Goal: Information Seeking & Learning: Learn about a topic

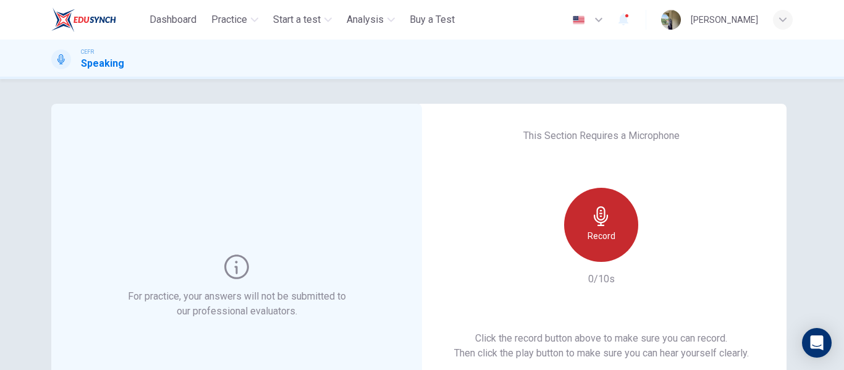
click at [602, 239] on h6 "Record" at bounding box center [601, 235] width 28 height 15
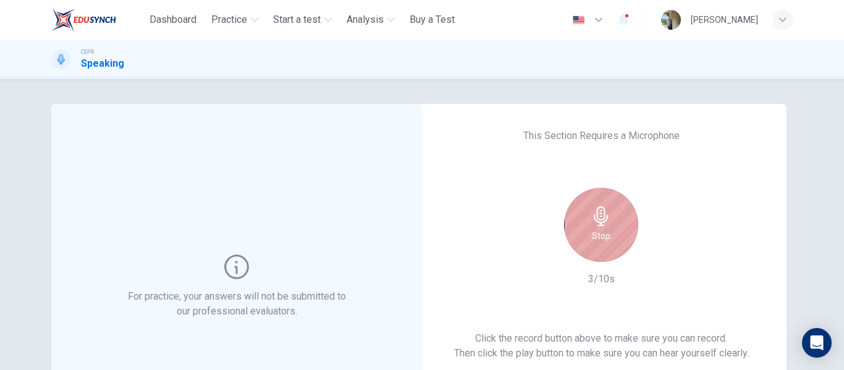
click at [602, 239] on h6 "Stop" at bounding box center [601, 235] width 19 height 15
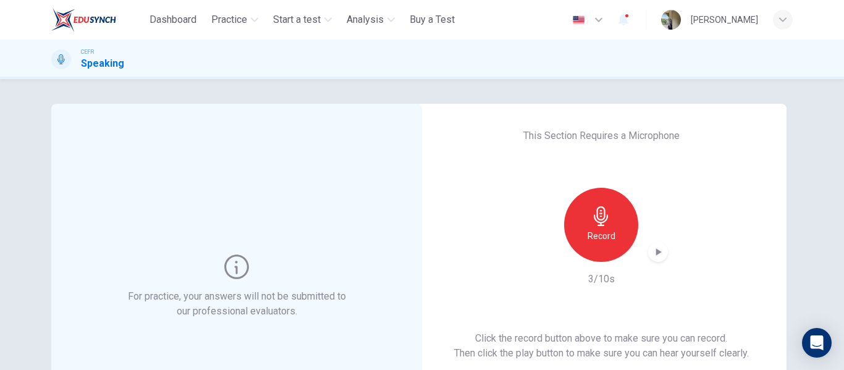
click at [656, 256] on icon "button" at bounding box center [658, 252] width 12 height 12
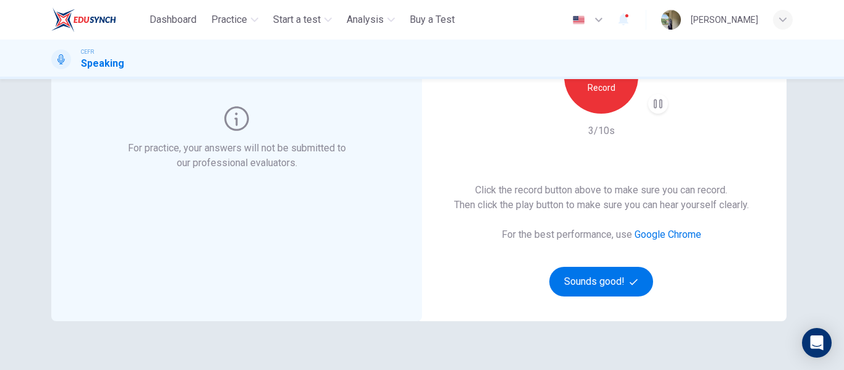
scroll to position [150, 0]
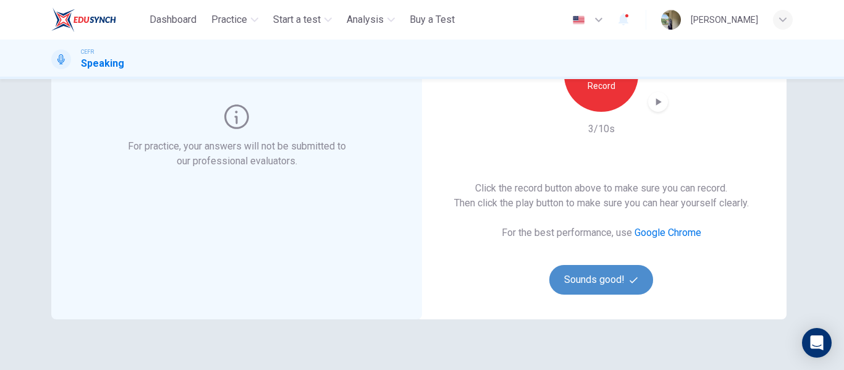
click at [618, 280] on button "Sounds good!" at bounding box center [601, 280] width 104 height 30
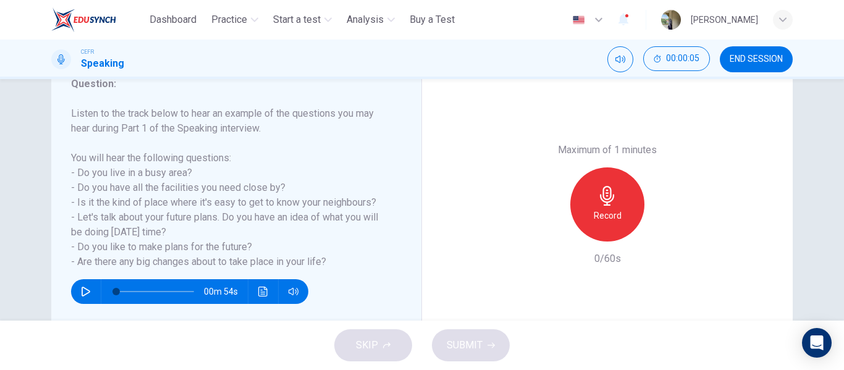
scroll to position [176, 0]
click at [83, 289] on icon "button" at bounding box center [86, 292] width 9 height 10
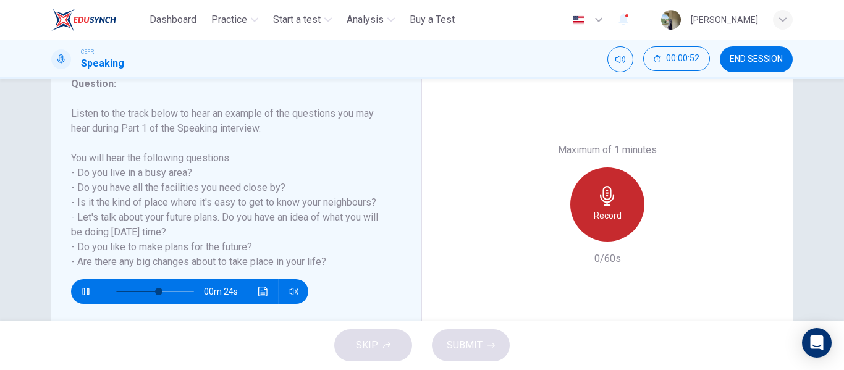
click at [616, 220] on h6 "Record" at bounding box center [607, 215] width 28 height 15
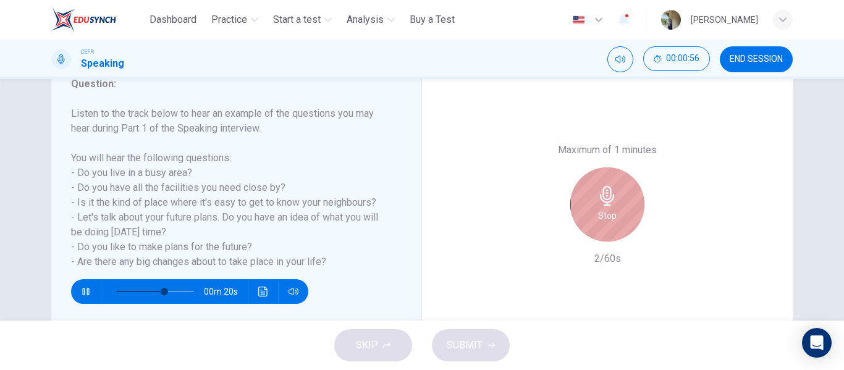
click at [614, 195] on div "Stop" at bounding box center [607, 204] width 74 height 74
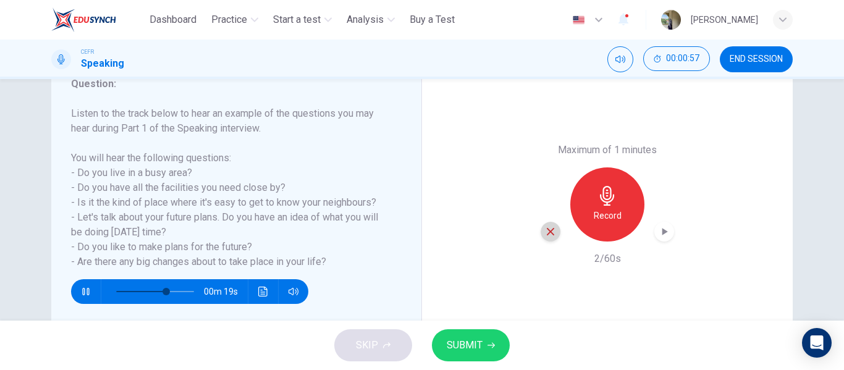
click at [547, 236] on icon "button" at bounding box center [550, 231] width 11 height 11
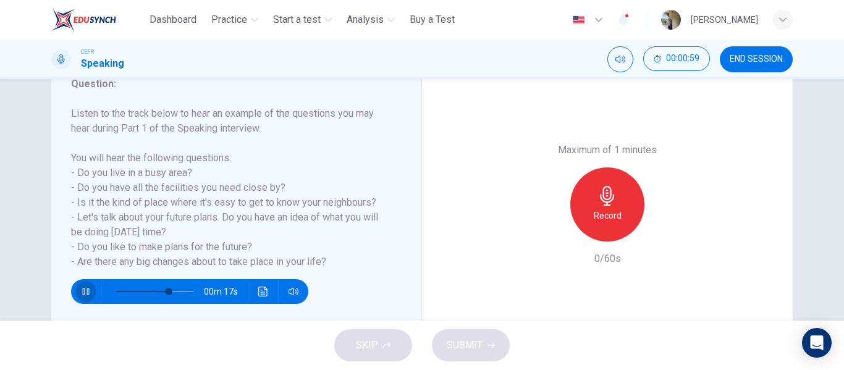
click at [83, 290] on icon "button" at bounding box center [86, 292] width 10 height 10
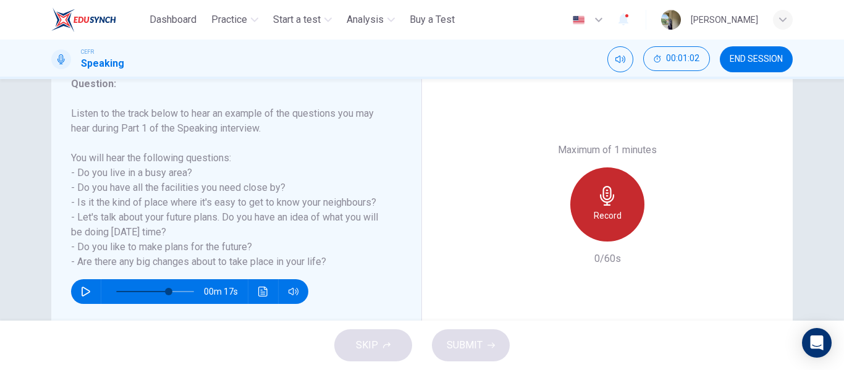
click at [607, 183] on div "Record" at bounding box center [607, 204] width 74 height 74
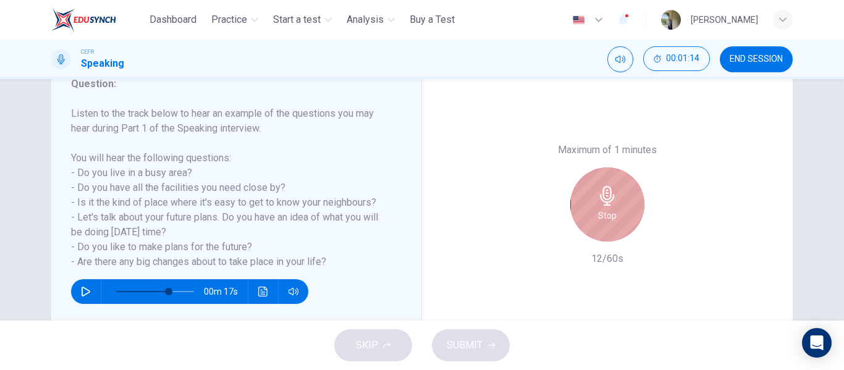
click at [607, 183] on div "Stop" at bounding box center [607, 204] width 74 height 74
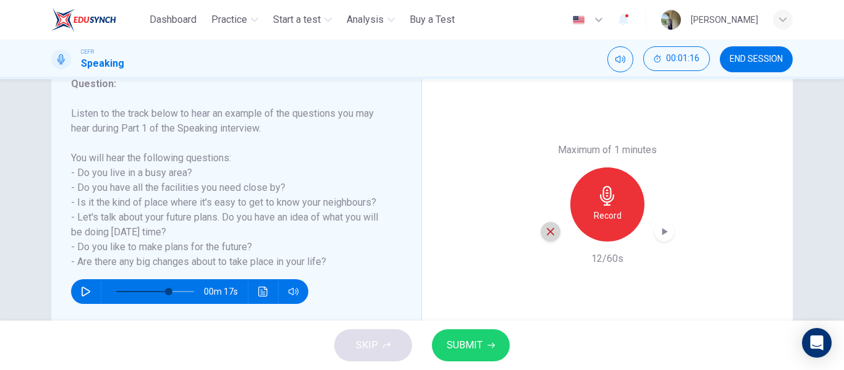
click at [552, 230] on icon "button" at bounding box center [550, 231] width 11 height 11
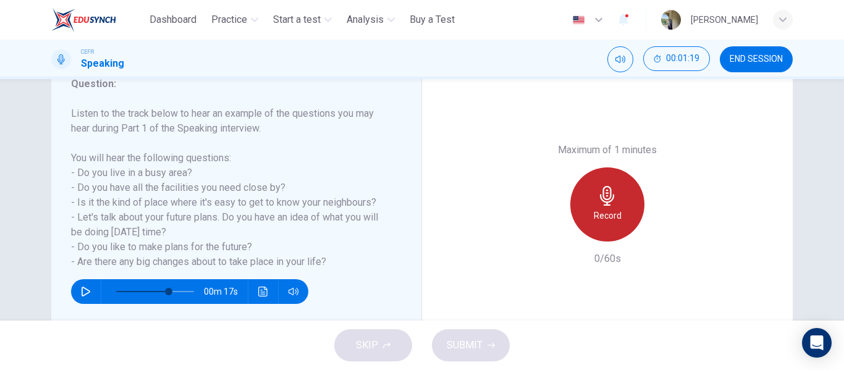
click at [607, 199] on icon "button" at bounding box center [607, 196] width 20 height 20
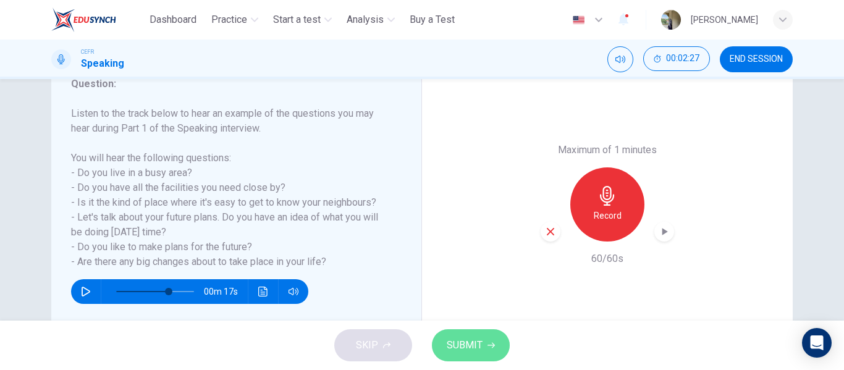
click at [475, 355] on button "SUBMIT" at bounding box center [471, 345] width 78 height 32
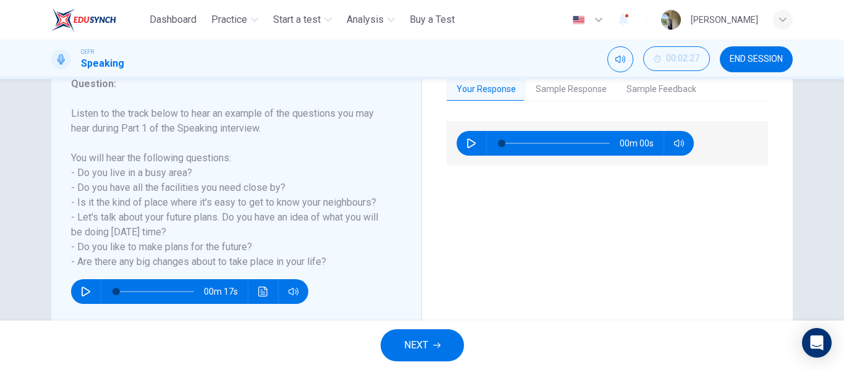
type input "*"
click at [413, 350] on span "NEXT" at bounding box center [416, 345] width 24 height 17
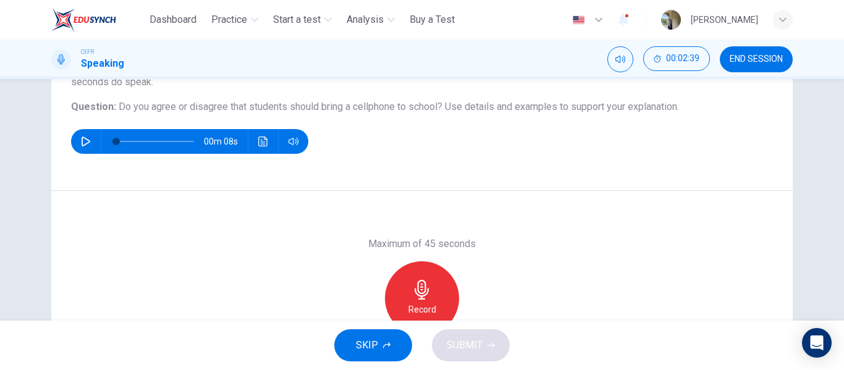
scroll to position [128, 0]
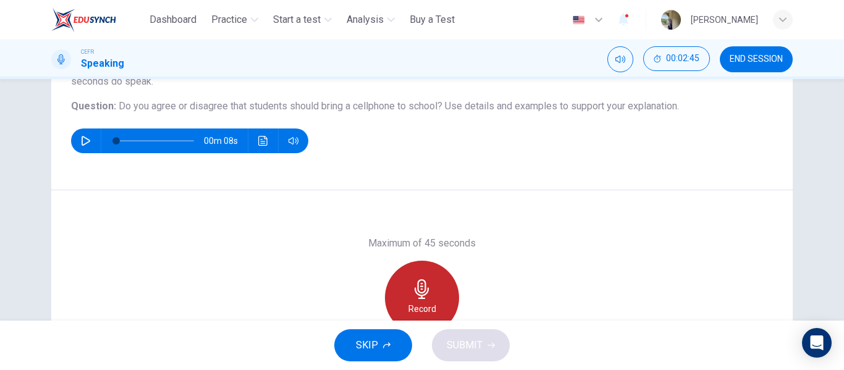
click at [416, 295] on icon "button" at bounding box center [421, 289] width 14 height 20
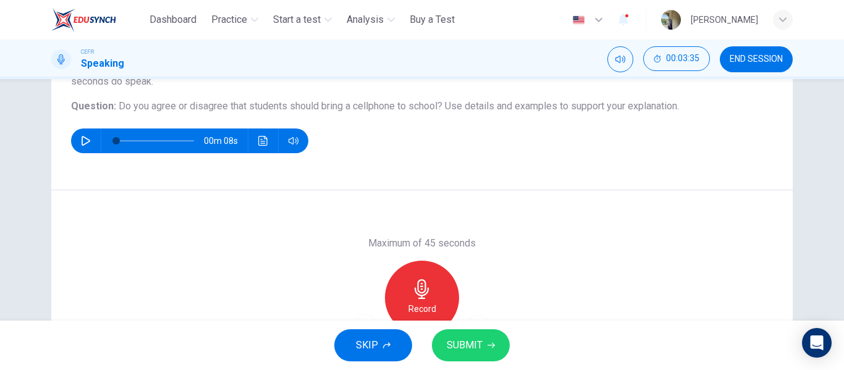
scroll to position [211, 0]
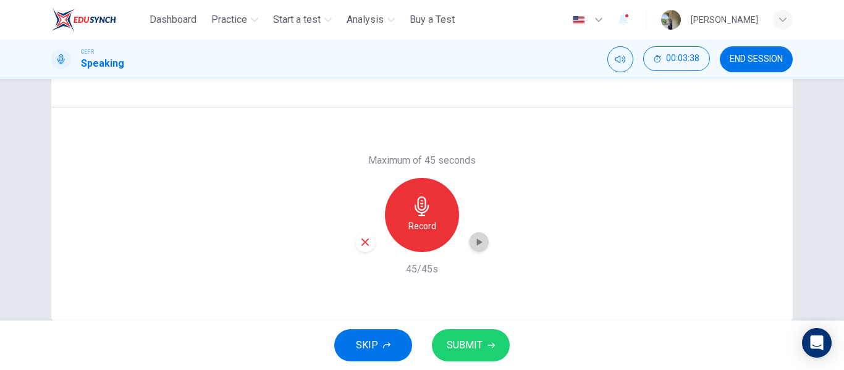
click at [480, 242] on icon "button" at bounding box center [478, 242] width 12 height 12
click at [466, 350] on span "SUBMIT" at bounding box center [464, 345] width 36 height 17
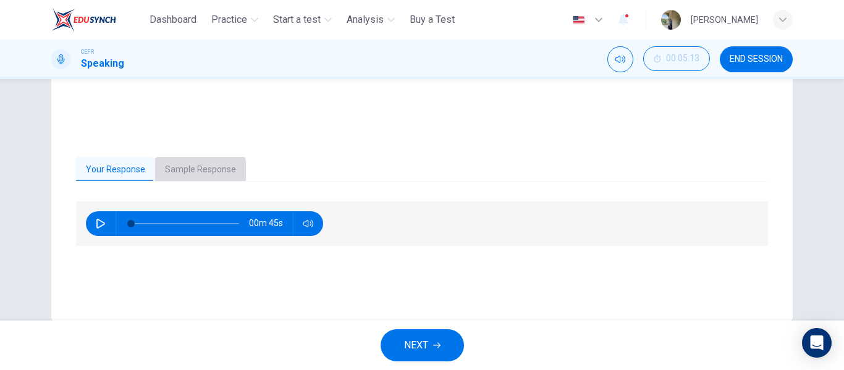
click at [190, 172] on button "Sample Response" at bounding box center [200, 170] width 91 height 26
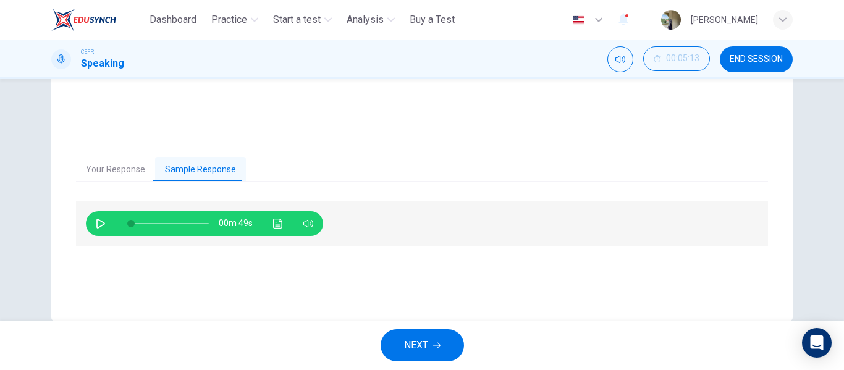
click at [92, 222] on button "button" at bounding box center [101, 223] width 20 height 25
type input "**"
click at [414, 340] on span "NEXT" at bounding box center [416, 345] width 24 height 17
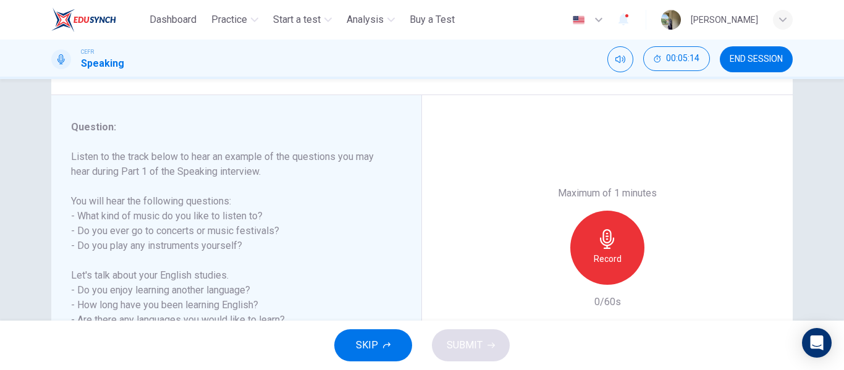
scroll to position [134, 0]
click at [397, 343] on button "SKIP" at bounding box center [373, 345] width 78 height 32
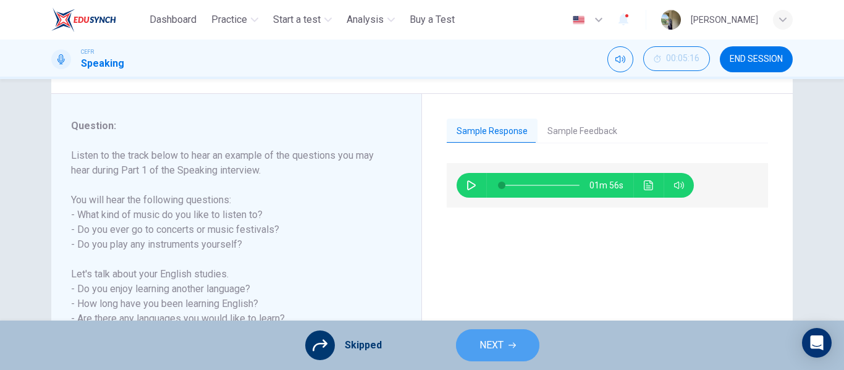
click at [514, 348] on icon "button" at bounding box center [511, 345] width 7 height 7
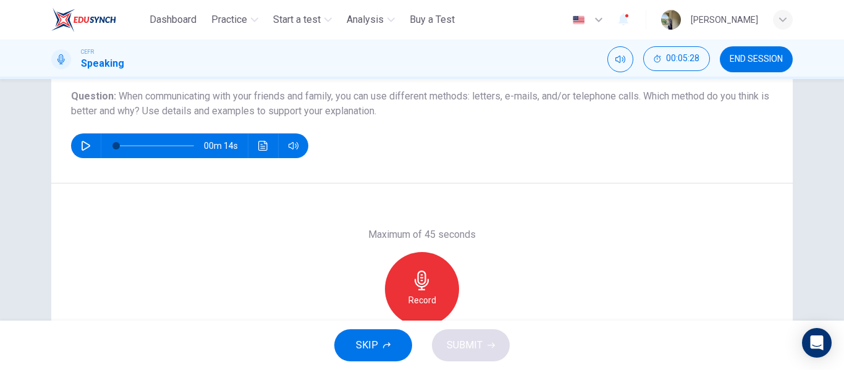
scroll to position [139, 0]
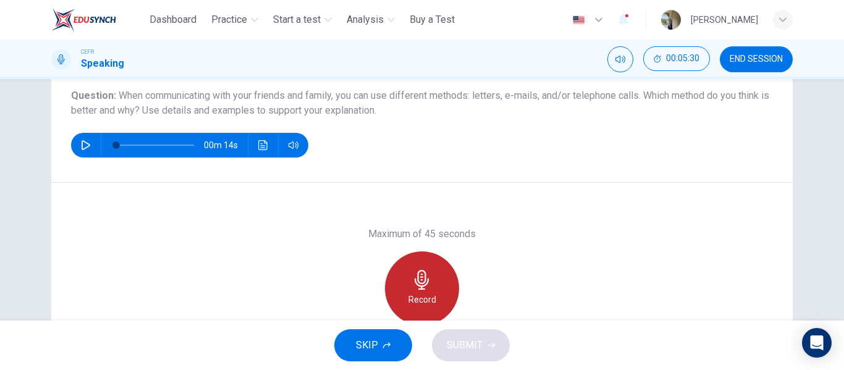
click at [409, 290] on div "Record" at bounding box center [422, 288] width 74 height 74
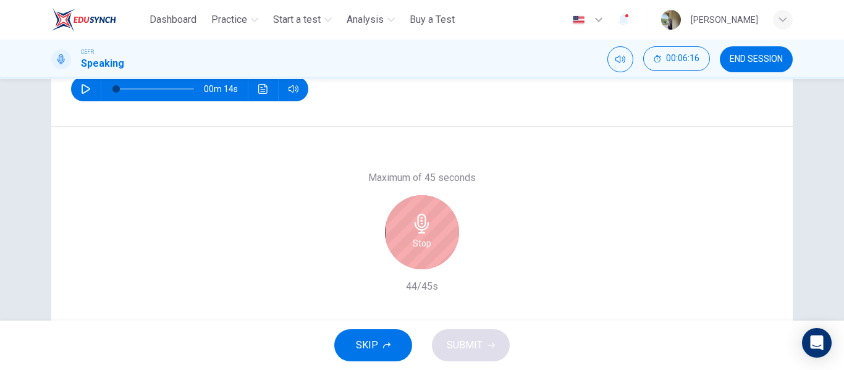
scroll to position [170, 0]
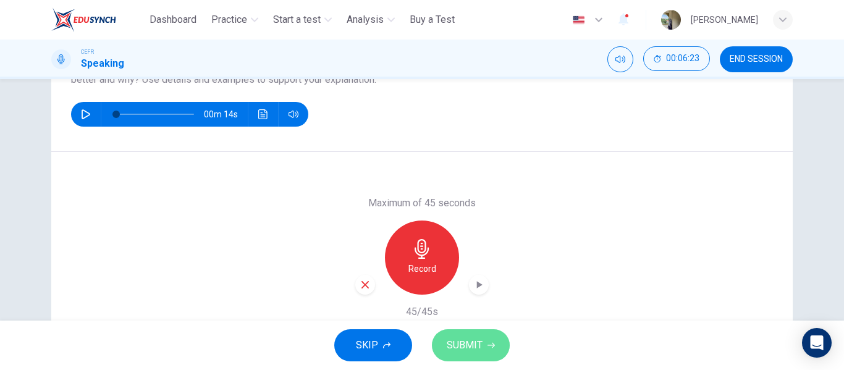
click at [453, 343] on span "SUBMIT" at bounding box center [464, 345] width 36 height 17
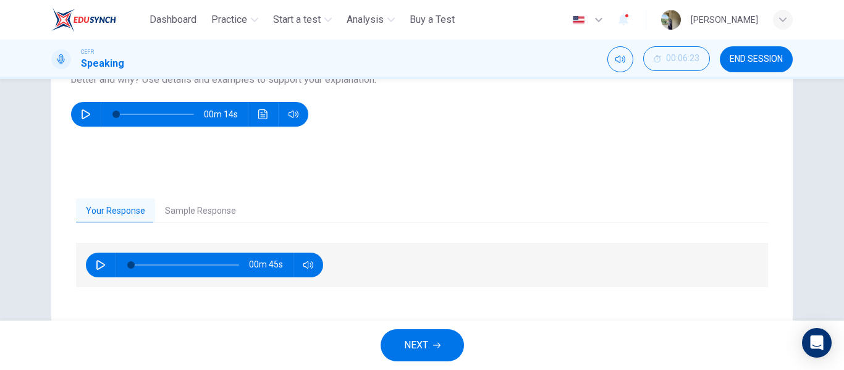
click at [434, 343] on icon "button" at bounding box center [436, 345] width 7 height 7
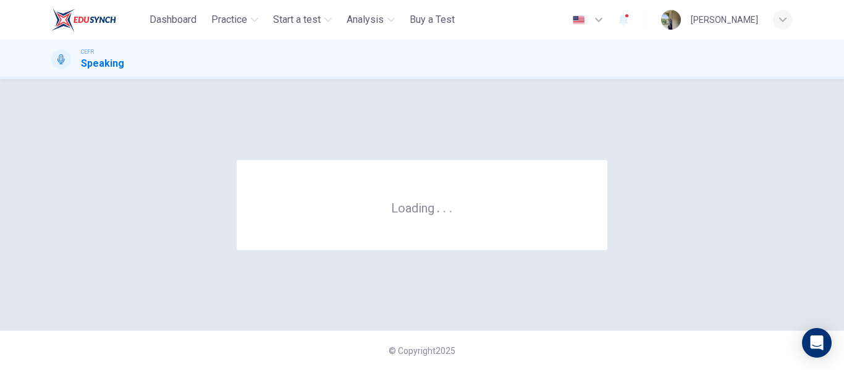
scroll to position [0, 0]
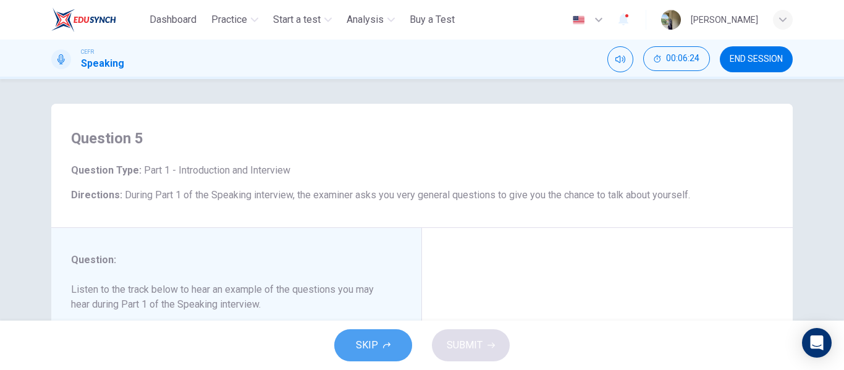
click at [361, 351] on span "SKIP" at bounding box center [367, 345] width 22 height 17
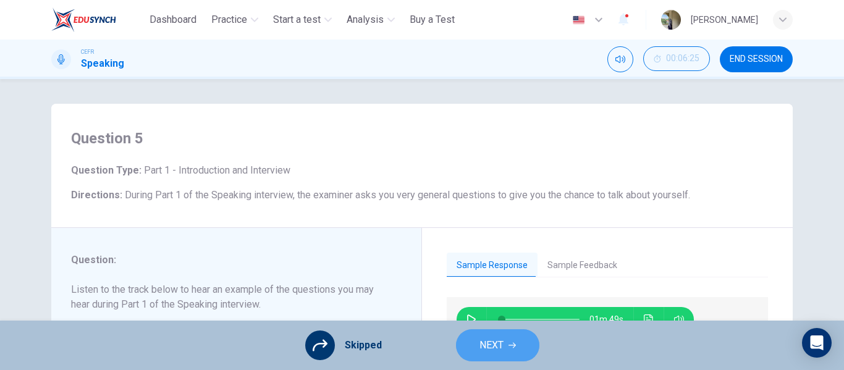
click at [479, 350] on span "NEXT" at bounding box center [491, 345] width 24 height 17
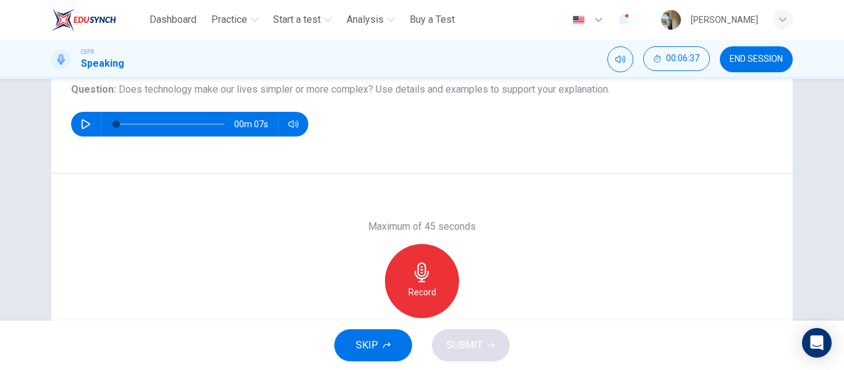
scroll to position [144, 0]
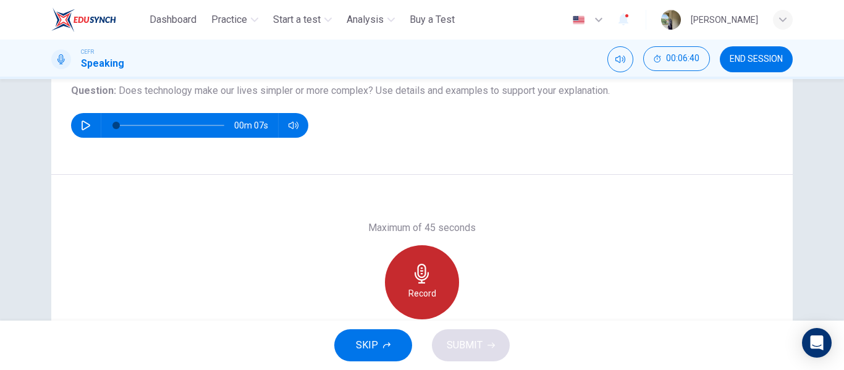
click at [435, 275] on div "Record" at bounding box center [422, 282] width 74 height 74
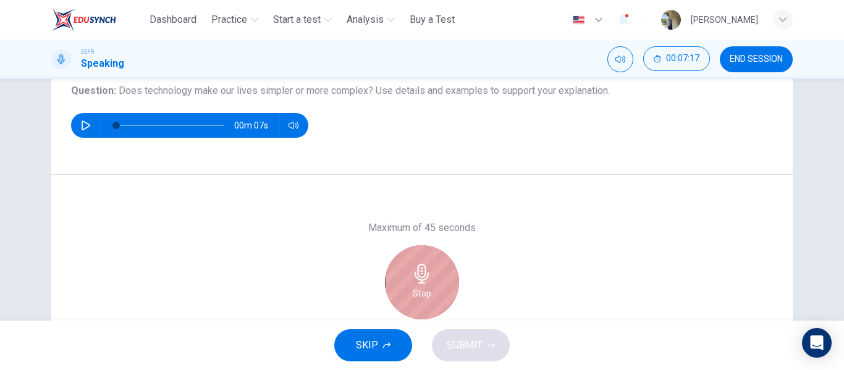
click at [435, 275] on div "Stop" at bounding box center [422, 282] width 74 height 74
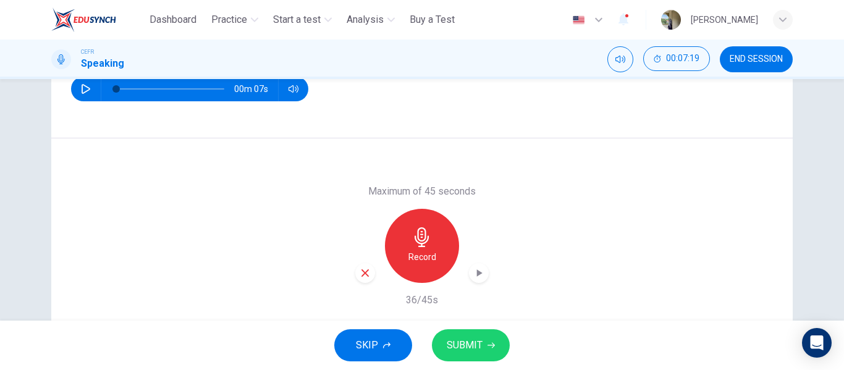
scroll to position [189, 0]
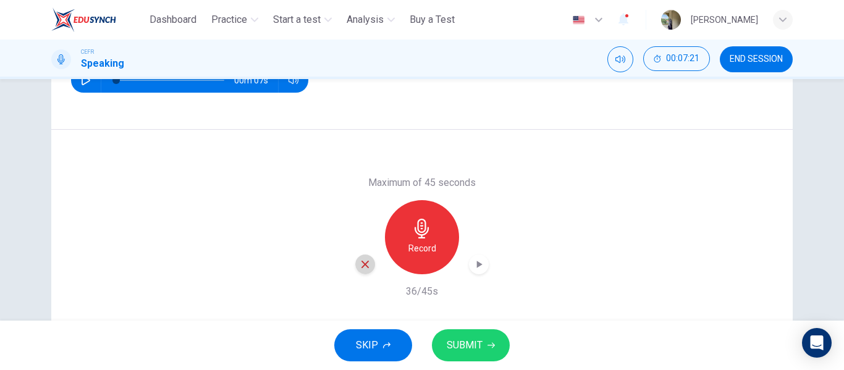
click at [368, 266] on div "button" at bounding box center [365, 264] width 20 height 20
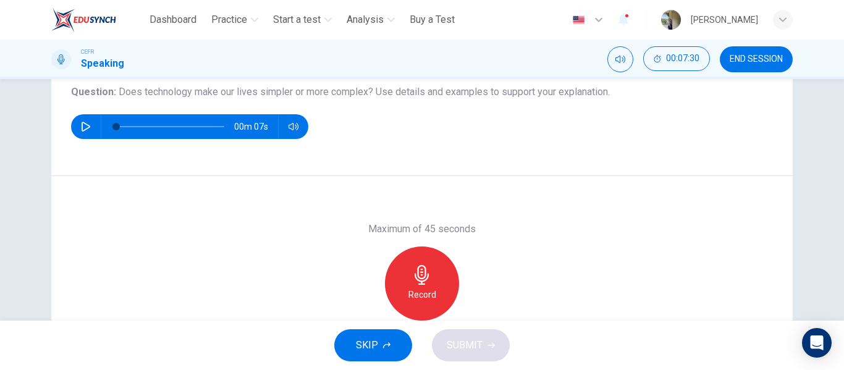
scroll to position [143, 0]
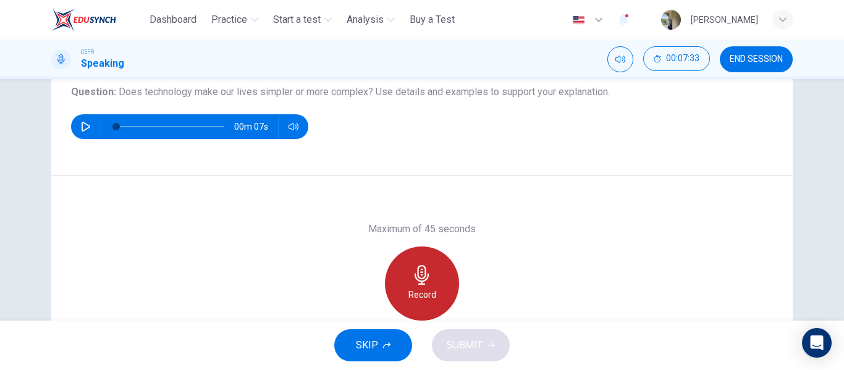
click at [430, 274] on div "Record" at bounding box center [422, 283] width 74 height 74
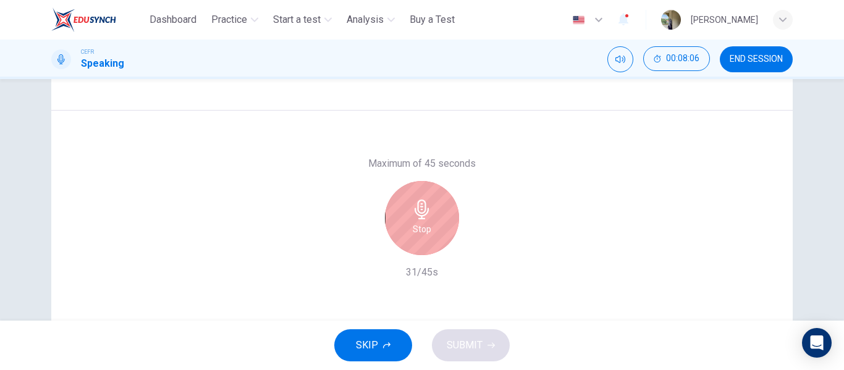
scroll to position [207, 0]
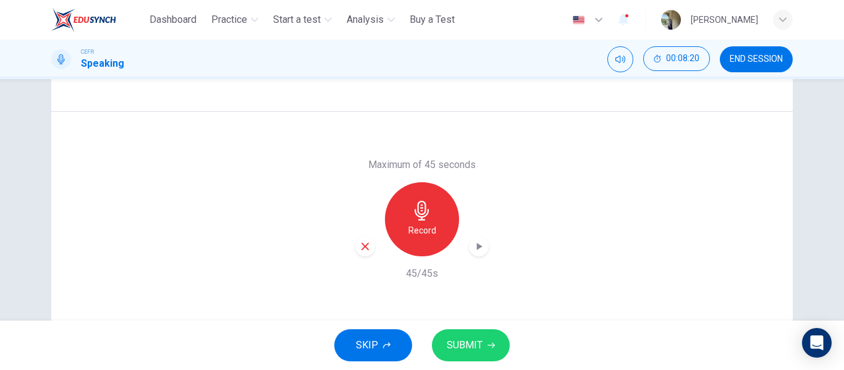
click at [458, 351] on span "SUBMIT" at bounding box center [464, 345] width 36 height 17
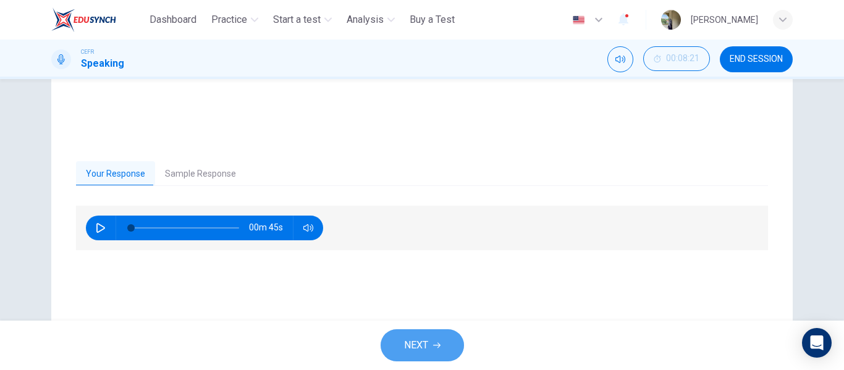
click at [438, 347] on icon "button" at bounding box center [436, 346] width 7 height 6
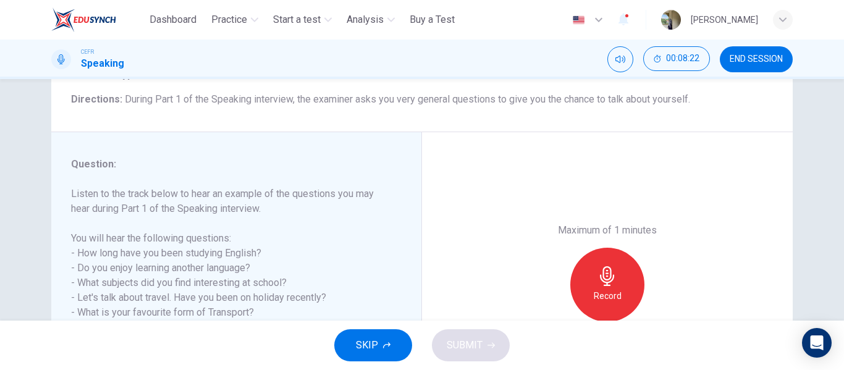
scroll to position [96, 0]
click at [377, 342] on span "SKIP" at bounding box center [367, 345] width 22 height 17
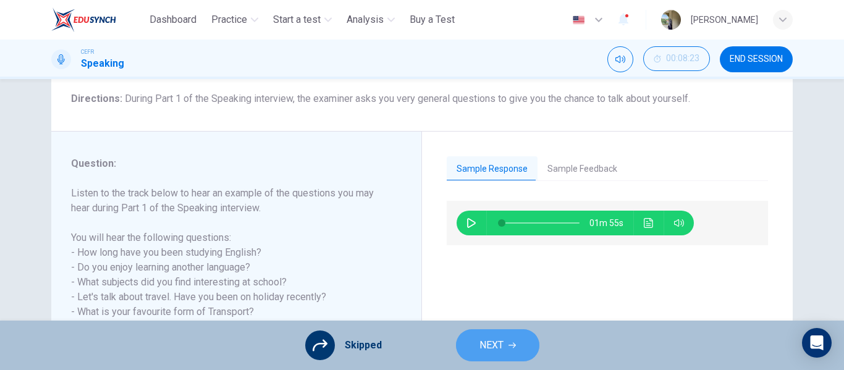
click at [500, 351] on span "NEXT" at bounding box center [491, 345] width 24 height 17
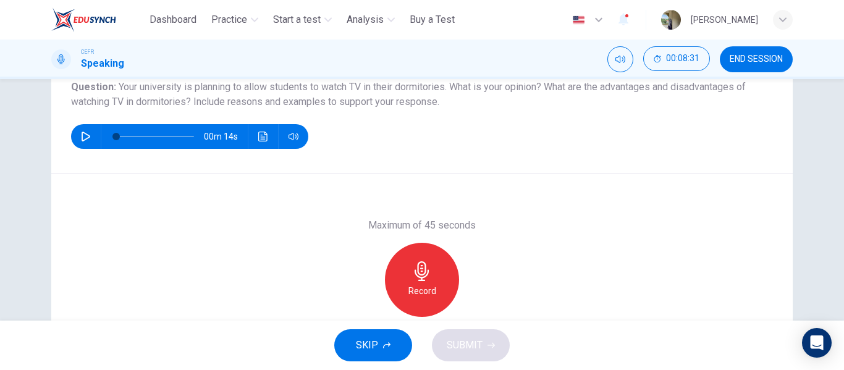
scroll to position [148, 0]
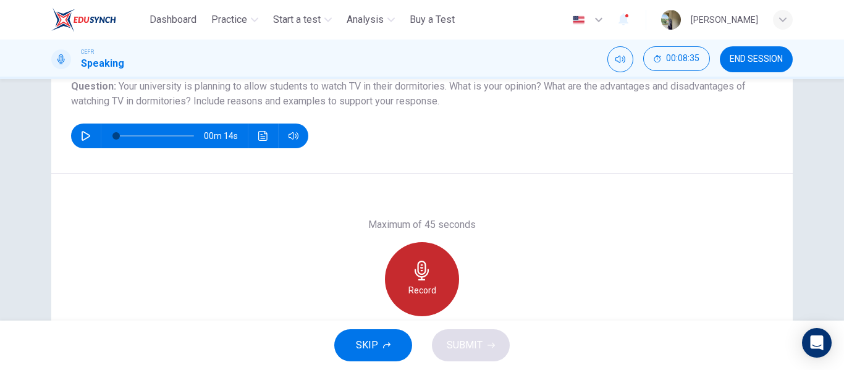
click at [437, 296] on div "Record" at bounding box center [422, 279] width 74 height 74
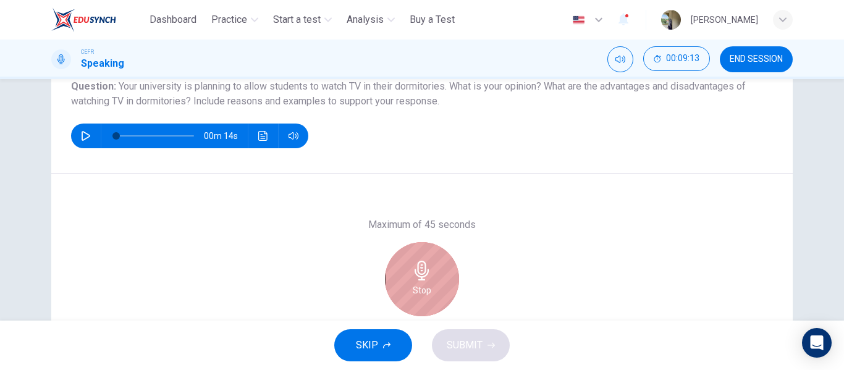
click at [437, 296] on div "Stop" at bounding box center [422, 279] width 74 height 74
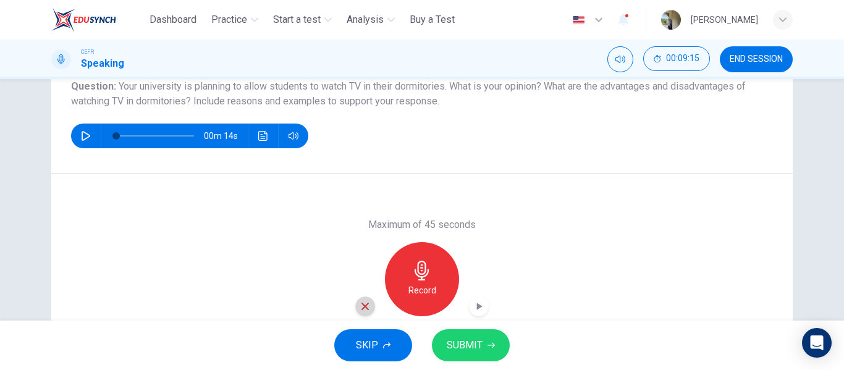
click at [361, 309] on icon "button" at bounding box center [364, 306] width 11 height 11
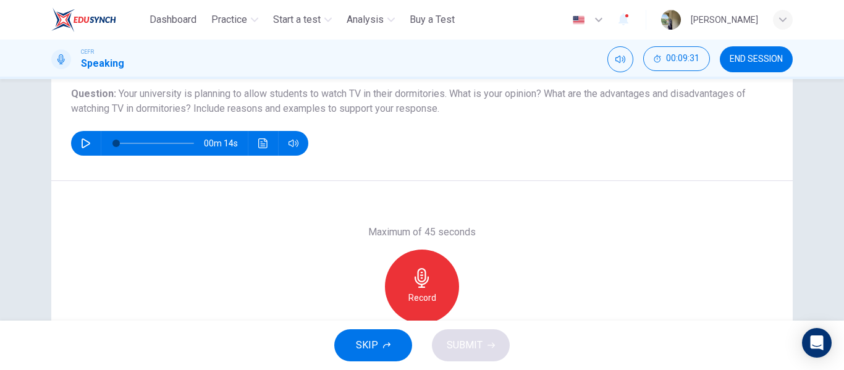
scroll to position [141, 0]
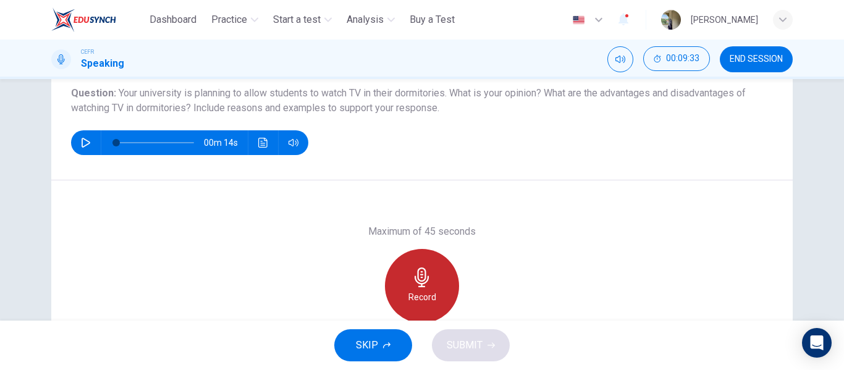
click at [417, 259] on div "Record" at bounding box center [422, 286] width 74 height 74
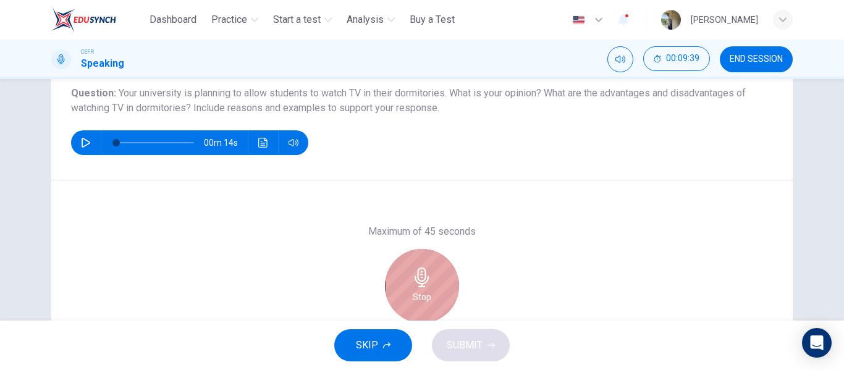
click at [417, 259] on div "Stop" at bounding box center [422, 286] width 74 height 74
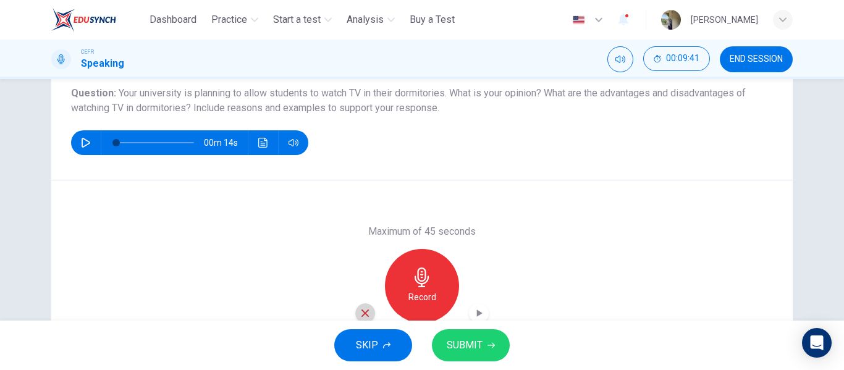
click at [359, 308] on icon "button" at bounding box center [364, 313] width 11 height 11
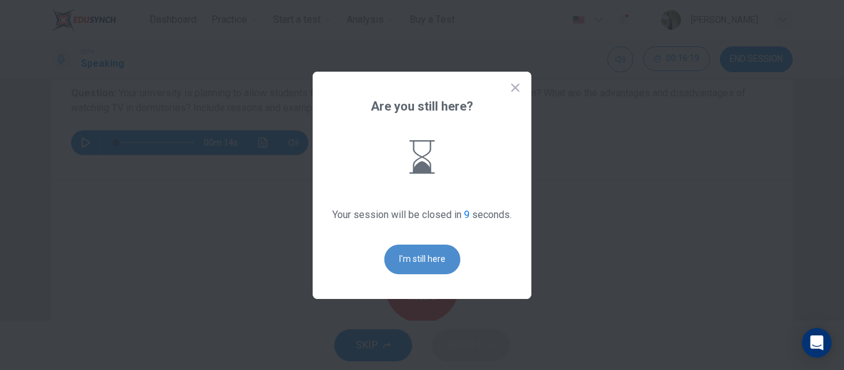
click at [441, 258] on button "I'm still here" at bounding box center [422, 260] width 76 height 30
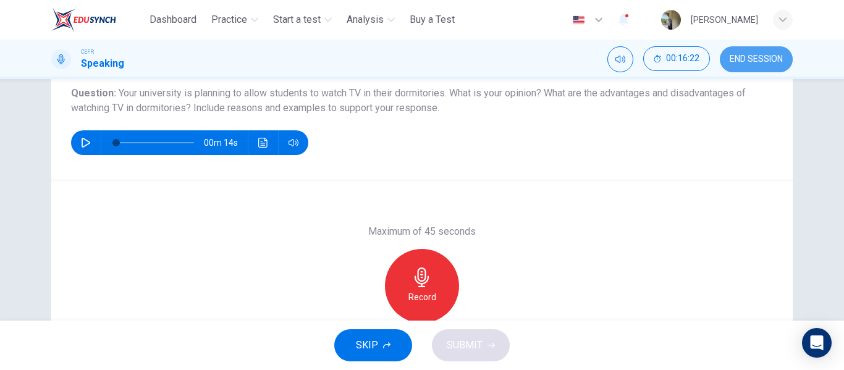
click at [752, 67] on button "END SESSION" at bounding box center [755, 59] width 73 height 26
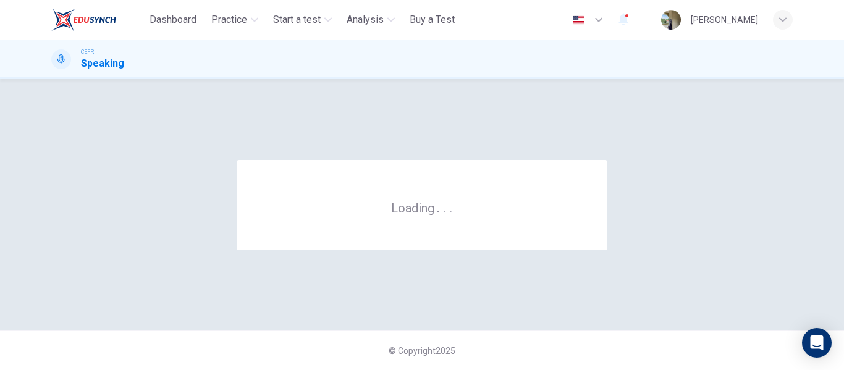
scroll to position [0, 0]
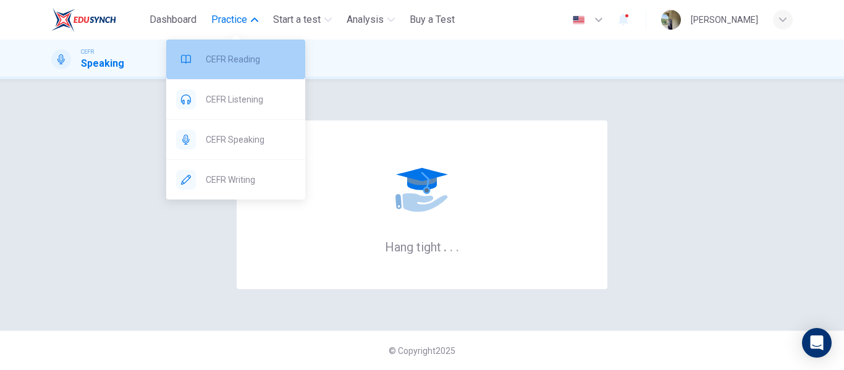
click at [228, 60] on span "CEFR Reading" at bounding box center [251, 59] width 90 height 15
click at [236, 59] on span "CEFR Reading" at bounding box center [251, 59] width 90 height 15
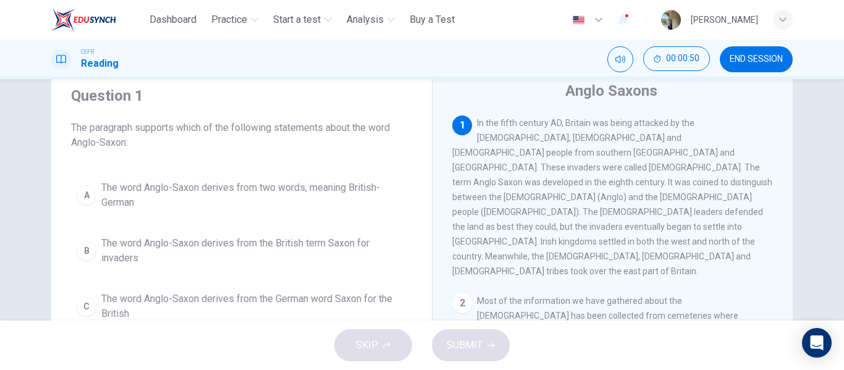
scroll to position [42, 0]
click at [89, 194] on div "A" at bounding box center [87, 196] width 20 height 20
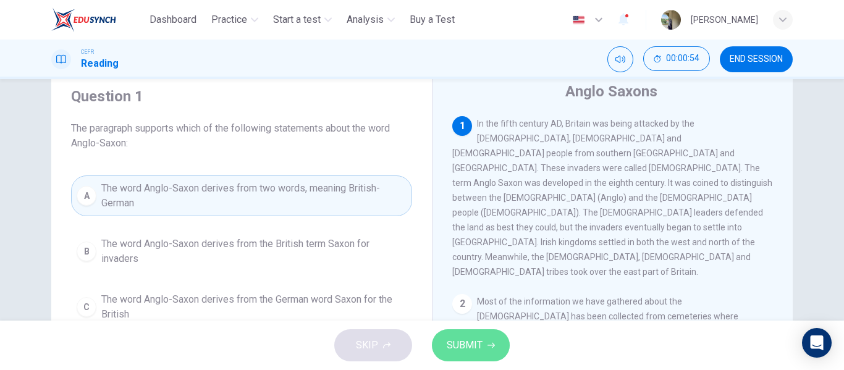
click at [472, 353] on span "SUBMIT" at bounding box center [464, 345] width 36 height 17
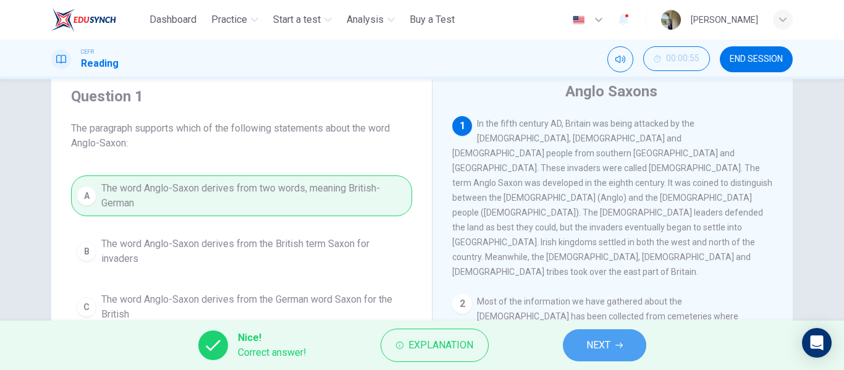
click at [593, 337] on span "NEXT" at bounding box center [598, 345] width 24 height 17
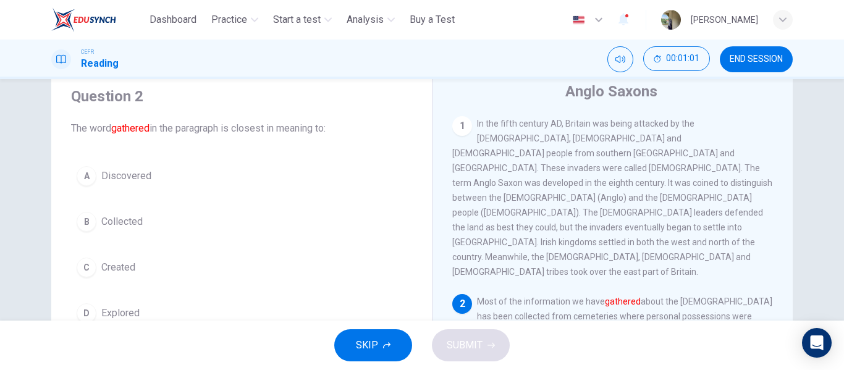
scroll to position [66, 0]
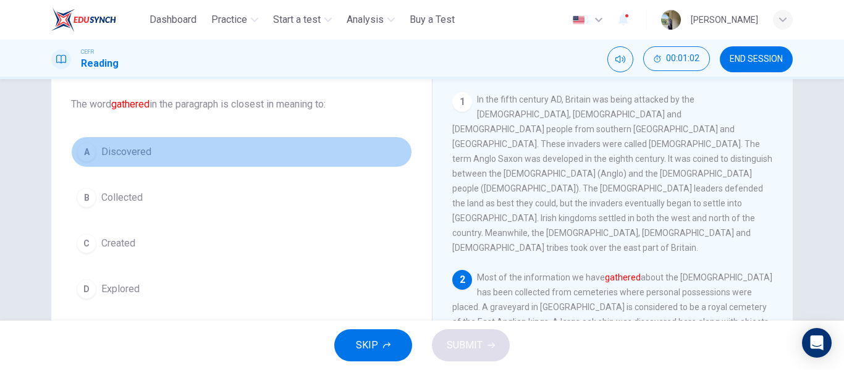
click at [83, 156] on div "A" at bounding box center [87, 152] width 20 height 20
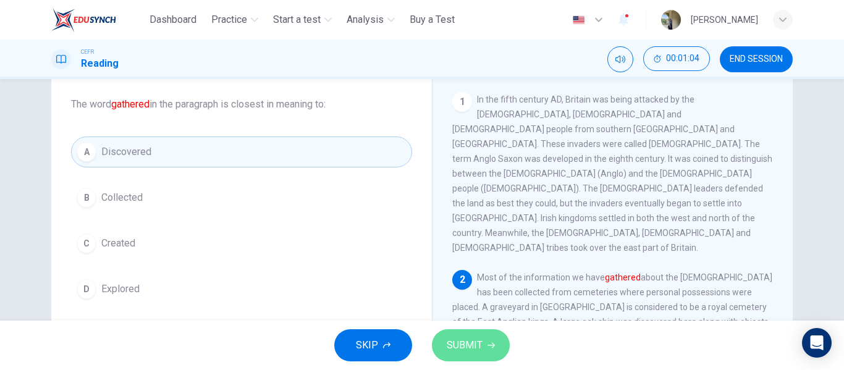
click at [460, 348] on span "SUBMIT" at bounding box center [464, 345] width 36 height 17
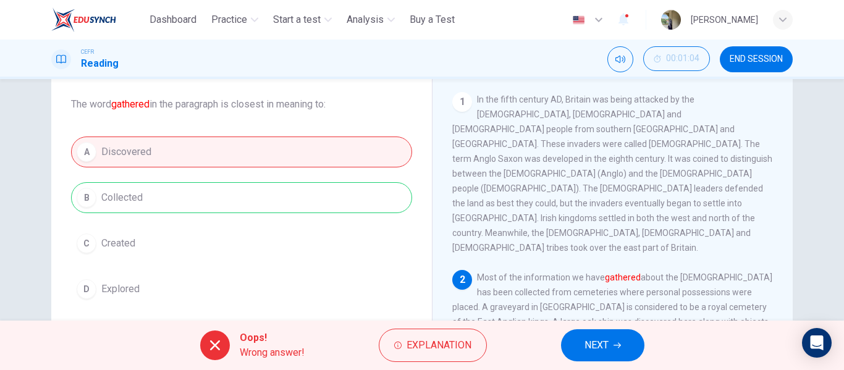
click at [335, 198] on div "A Discovered B Collected C Created D Explored" at bounding box center [241, 220] width 341 height 168
click at [605, 344] on span "NEXT" at bounding box center [596, 345] width 24 height 17
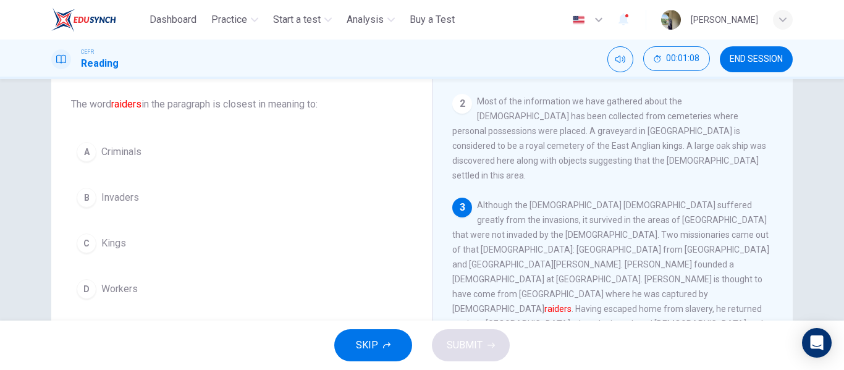
scroll to position [178, 0]
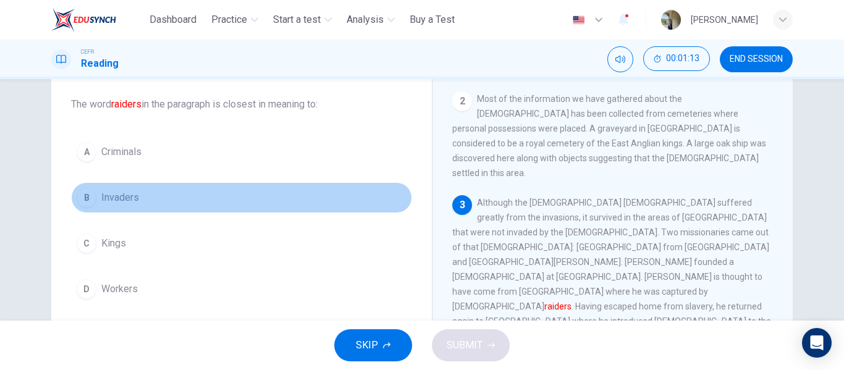
click at [87, 197] on div "B" at bounding box center [87, 198] width 20 height 20
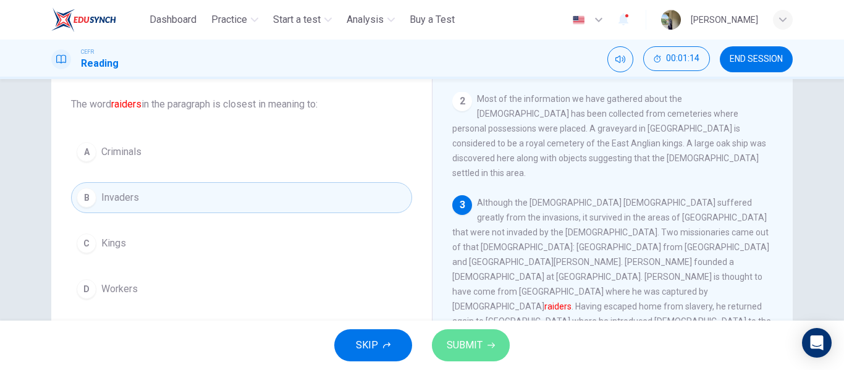
click at [473, 354] on button "SUBMIT" at bounding box center [471, 345] width 78 height 32
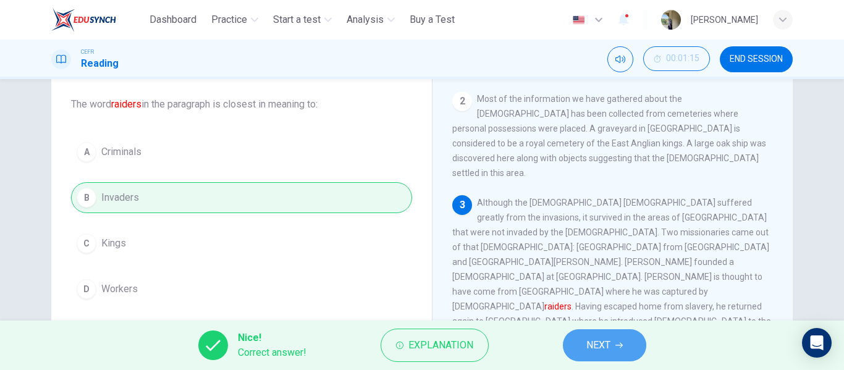
click at [618, 348] on icon "button" at bounding box center [618, 345] width 7 height 7
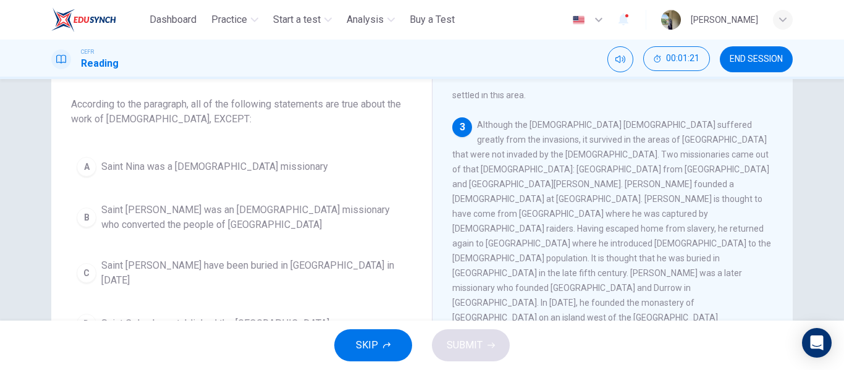
scroll to position [256, 0]
click at [736, 62] on span "END SESSION" at bounding box center [755, 59] width 53 height 10
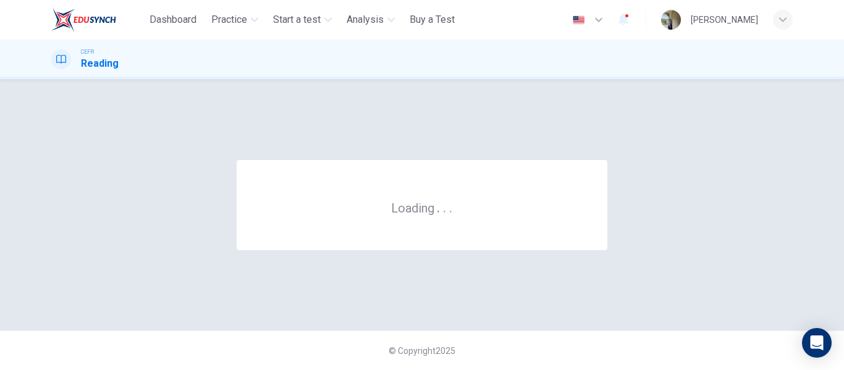
scroll to position [0, 0]
